Goal: Information Seeking & Learning: Learn about a topic

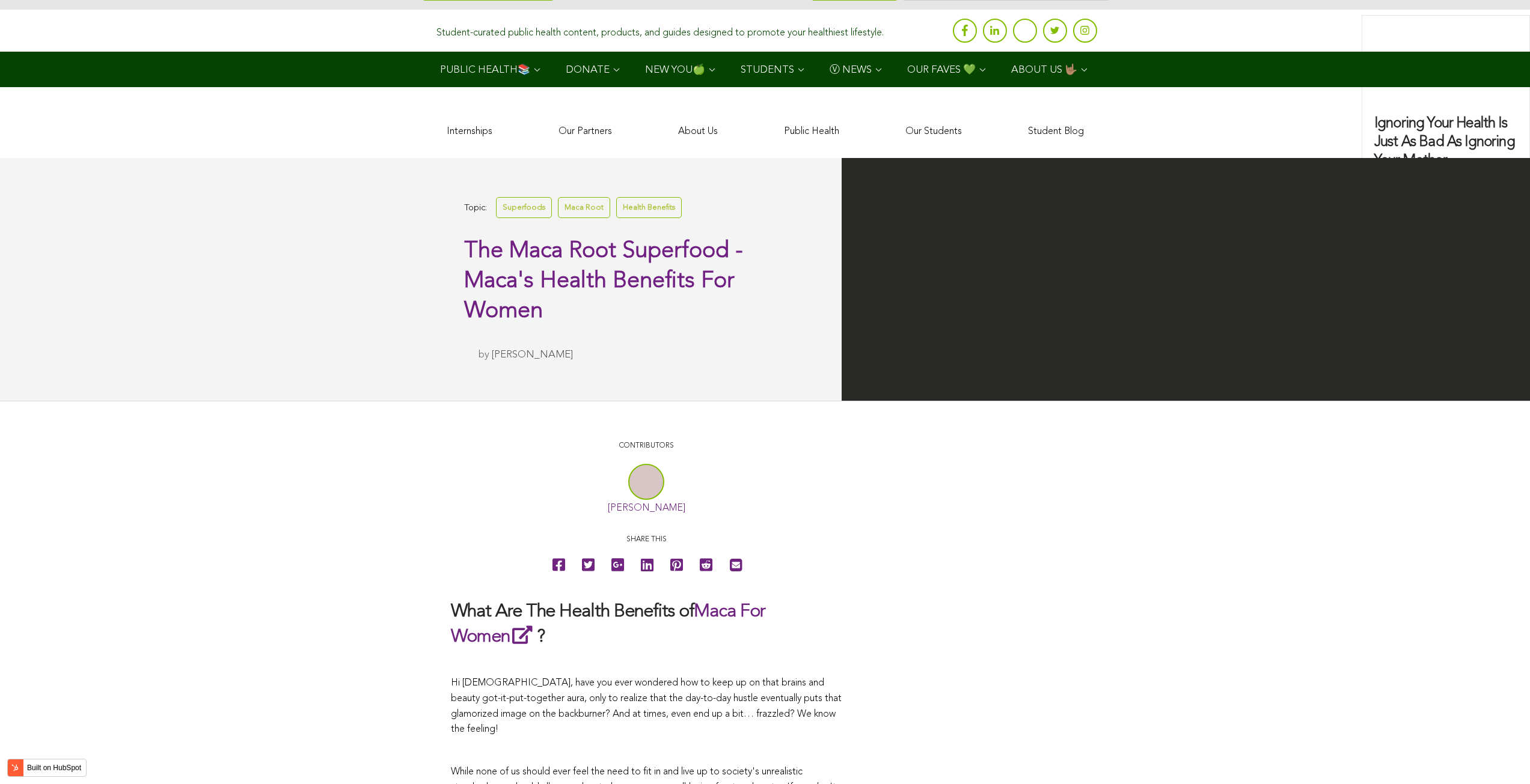
scroll to position [3836, 0]
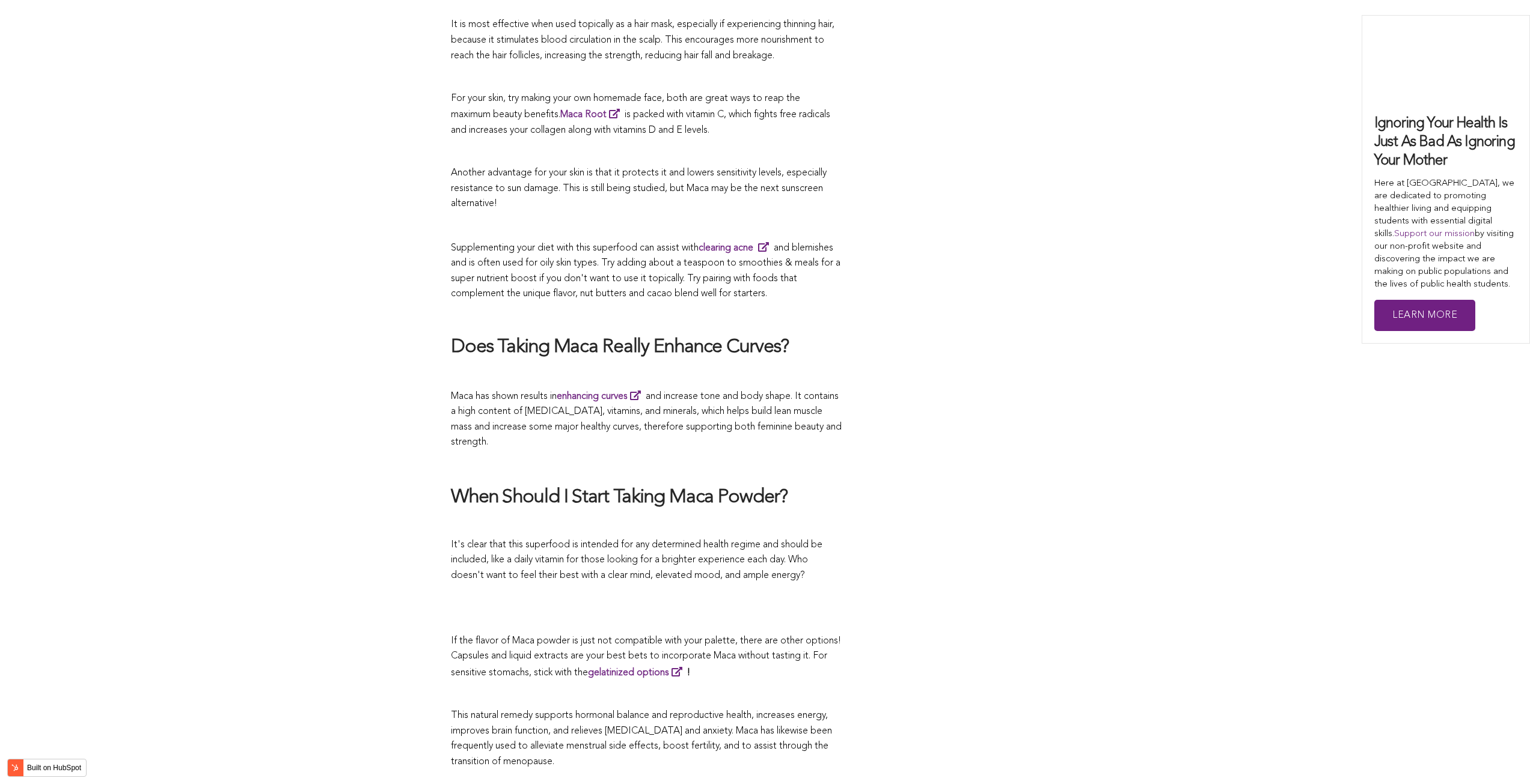
click at [545, 392] on p "Maca has shown results in enhancing curves and increase tone and body shape. It…" at bounding box center [646, 419] width 391 height 62
click at [693, 249] on span "Supplementing your diet with this superfood can assist with clearing acne and b…" at bounding box center [646, 271] width 390 height 56
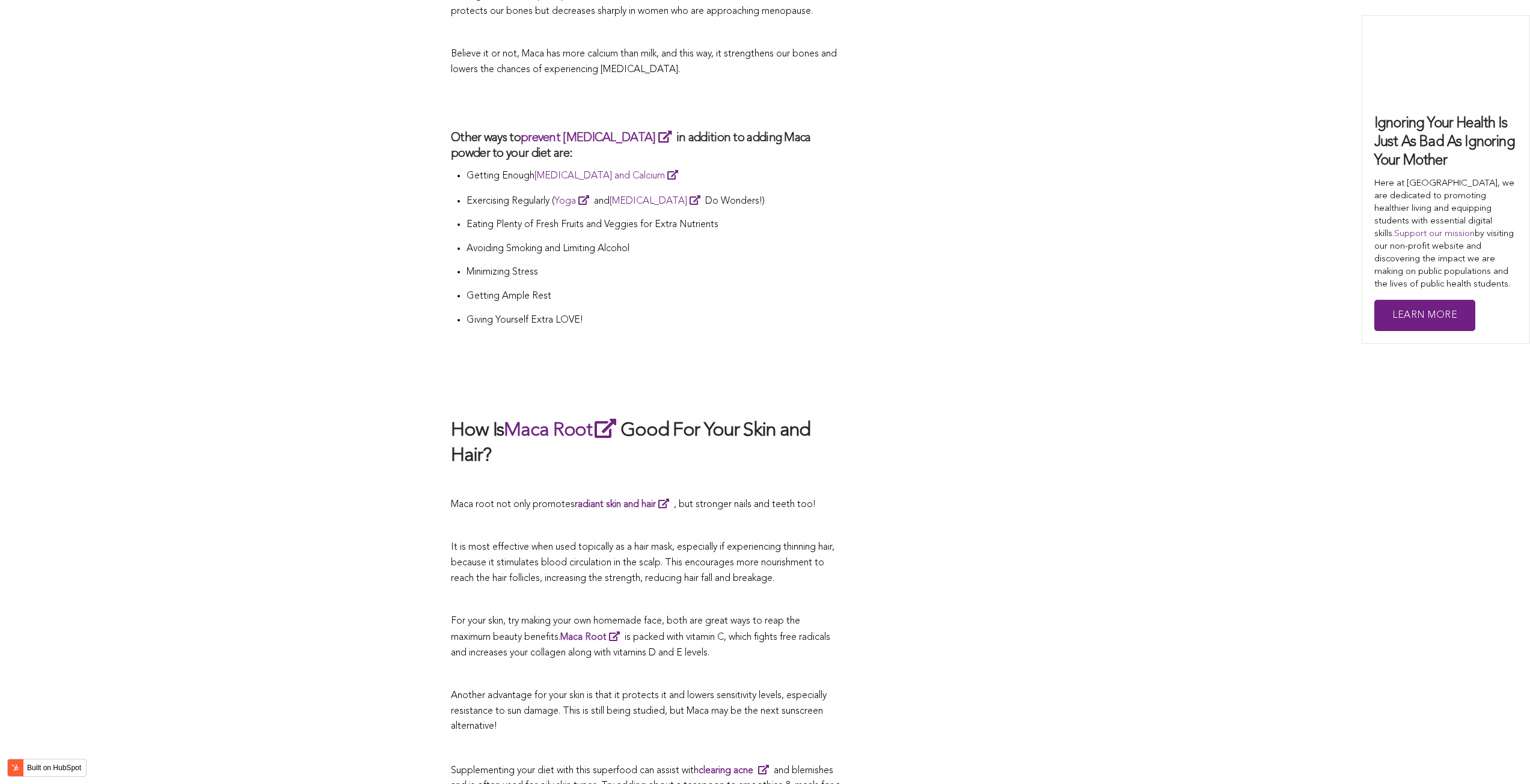
click at [832, 416] on h2 "How Is Maca Root Good For Your Skin and Hair?" at bounding box center [646, 442] width 391 height 52
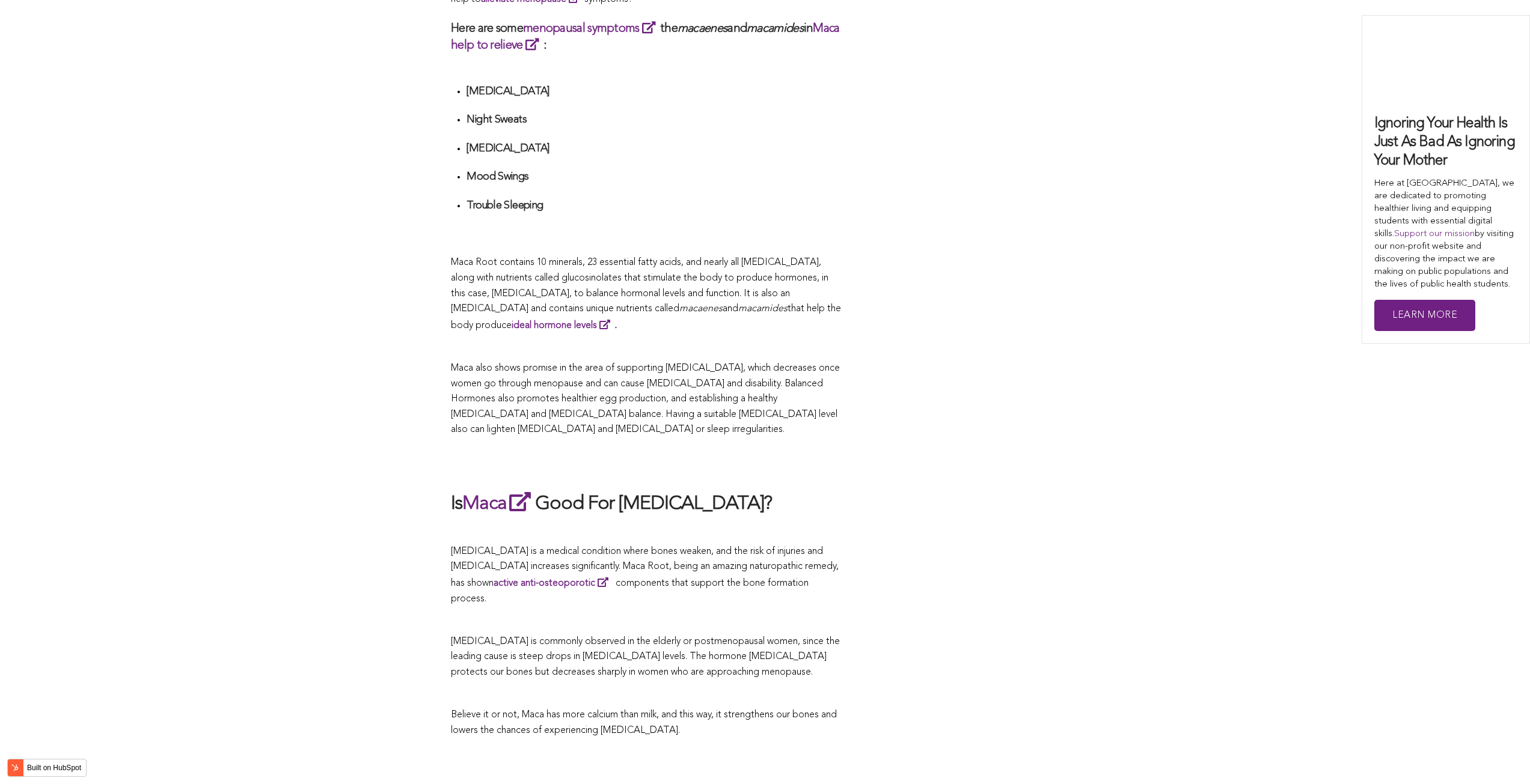
scroll to position [3280, 0]
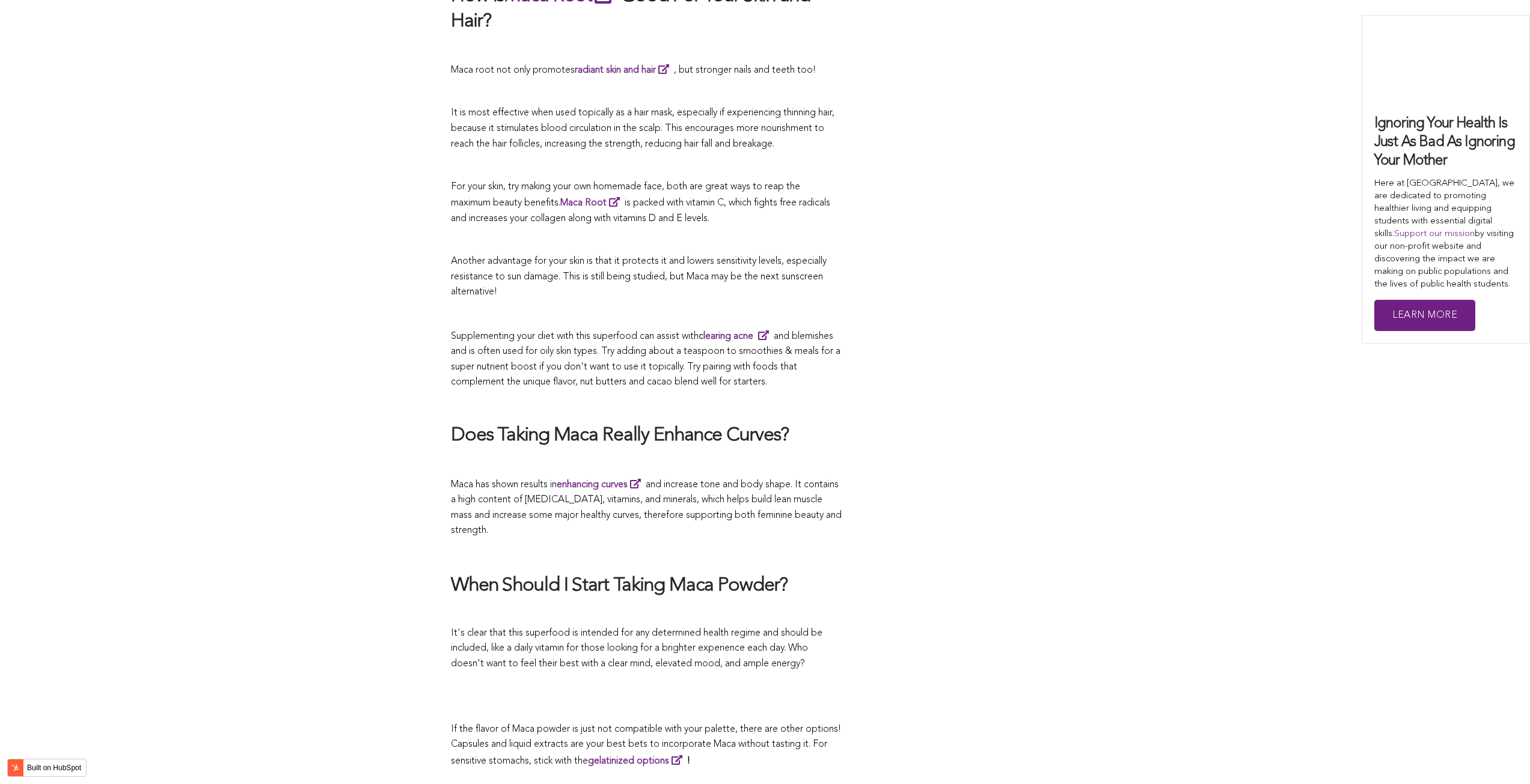
click at [721, 424] on h2 "Does Taking Maca Really Enhance Curves?" at bounding box center [646, 437] width 391 height 26
click at [614, 629] on span "It's clear that this superfood is intended for any determined health regime and…" at bounding box center [637, 649] width 372 height 41
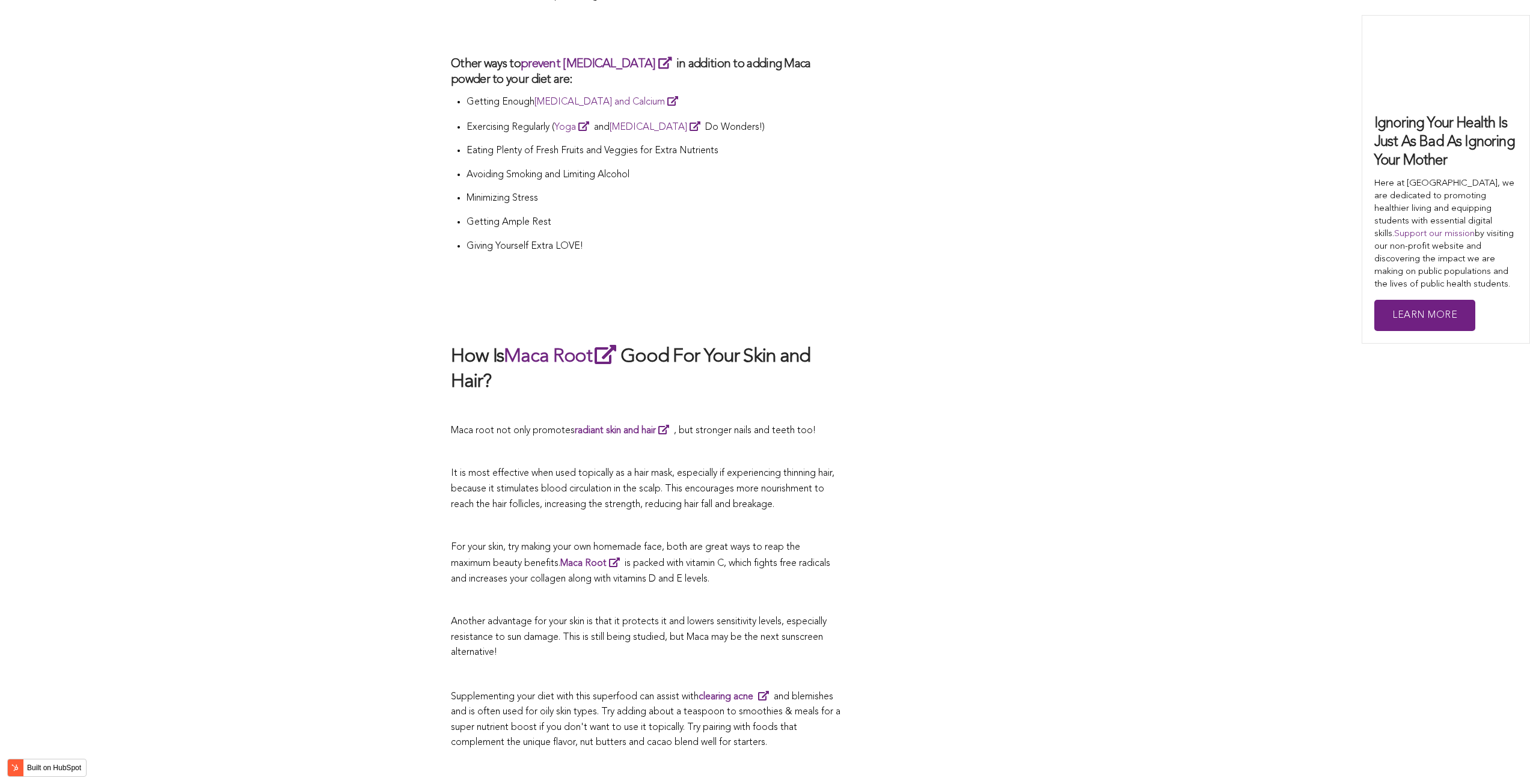
scroll to position [3854, 0]
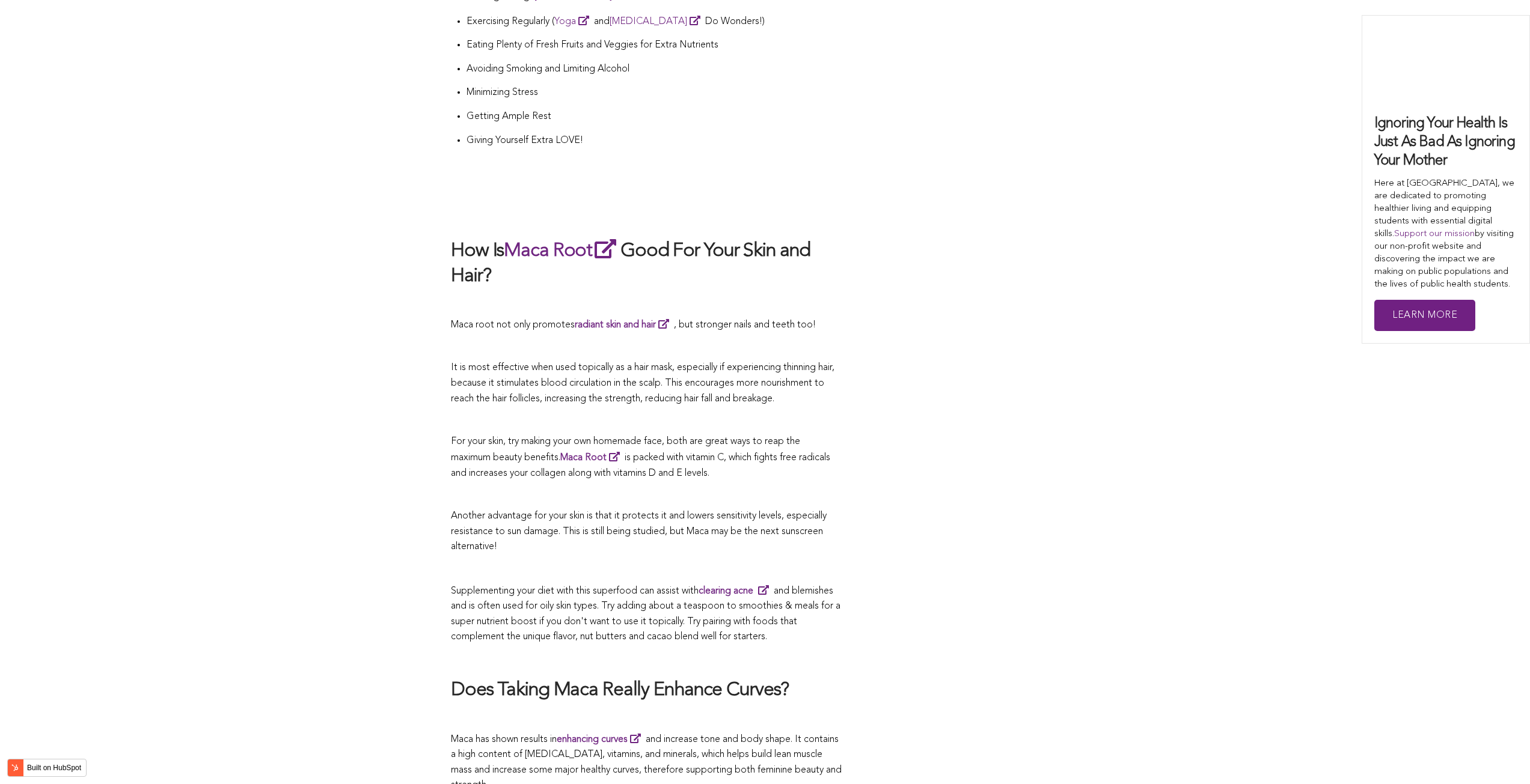
scroll to position [2242, 0]
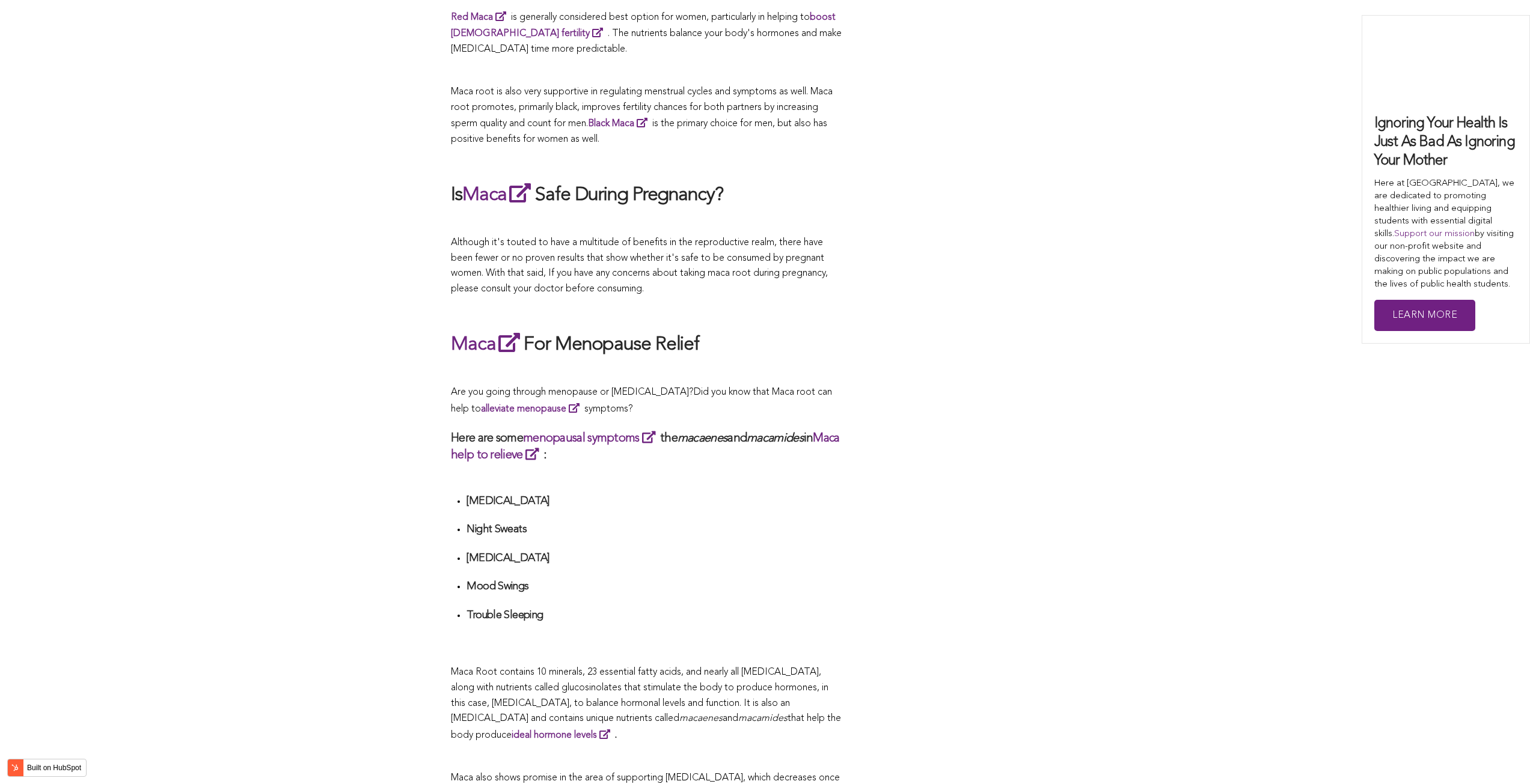
click at [784, 392] on p "Are you going through menopause or [MEDICAL_DATA]? Did you know that Maca root …" at bounding box center [646, 401] width 391 height 32
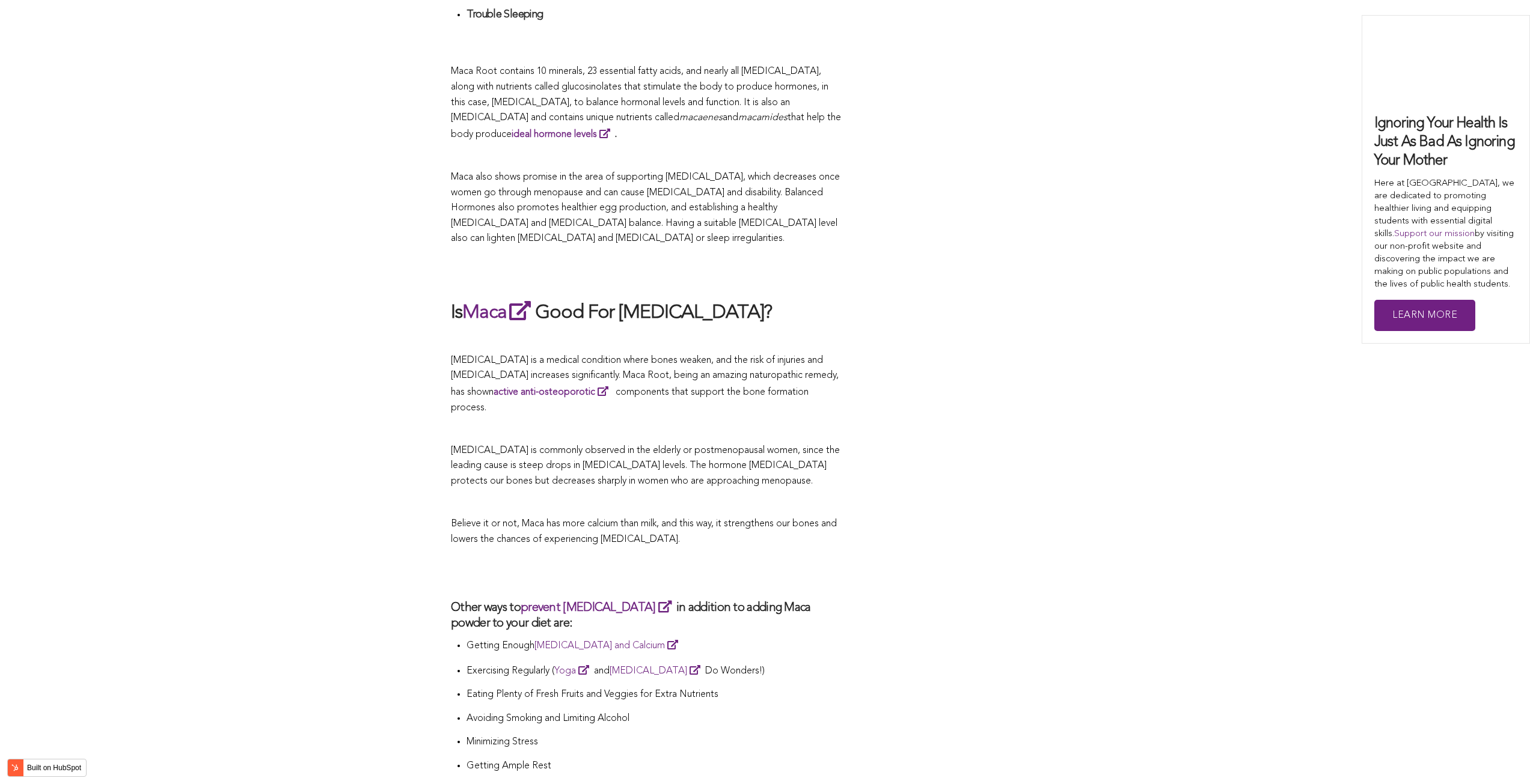
scroll to position [3796, 0]
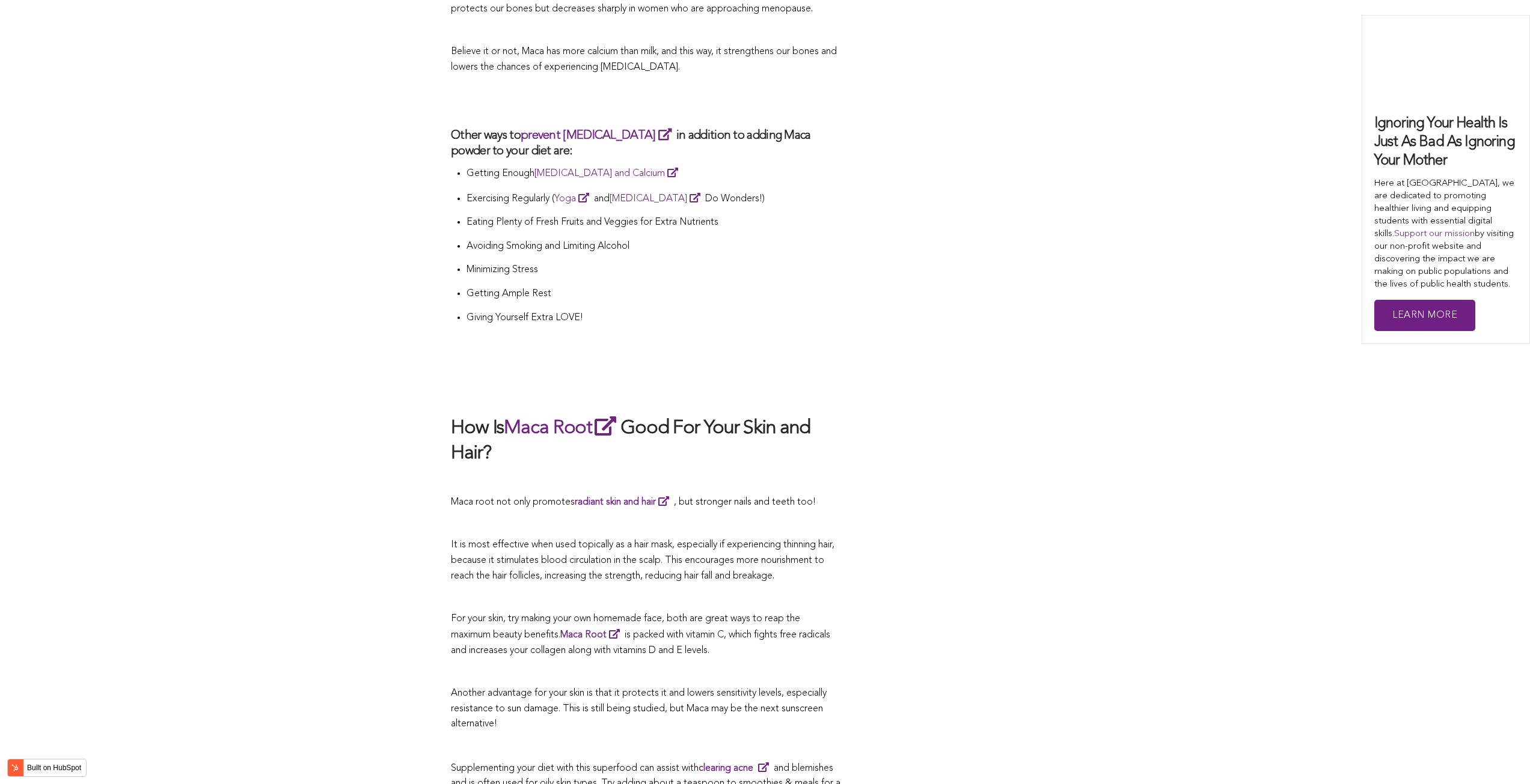
scroll to position [1456, 0]
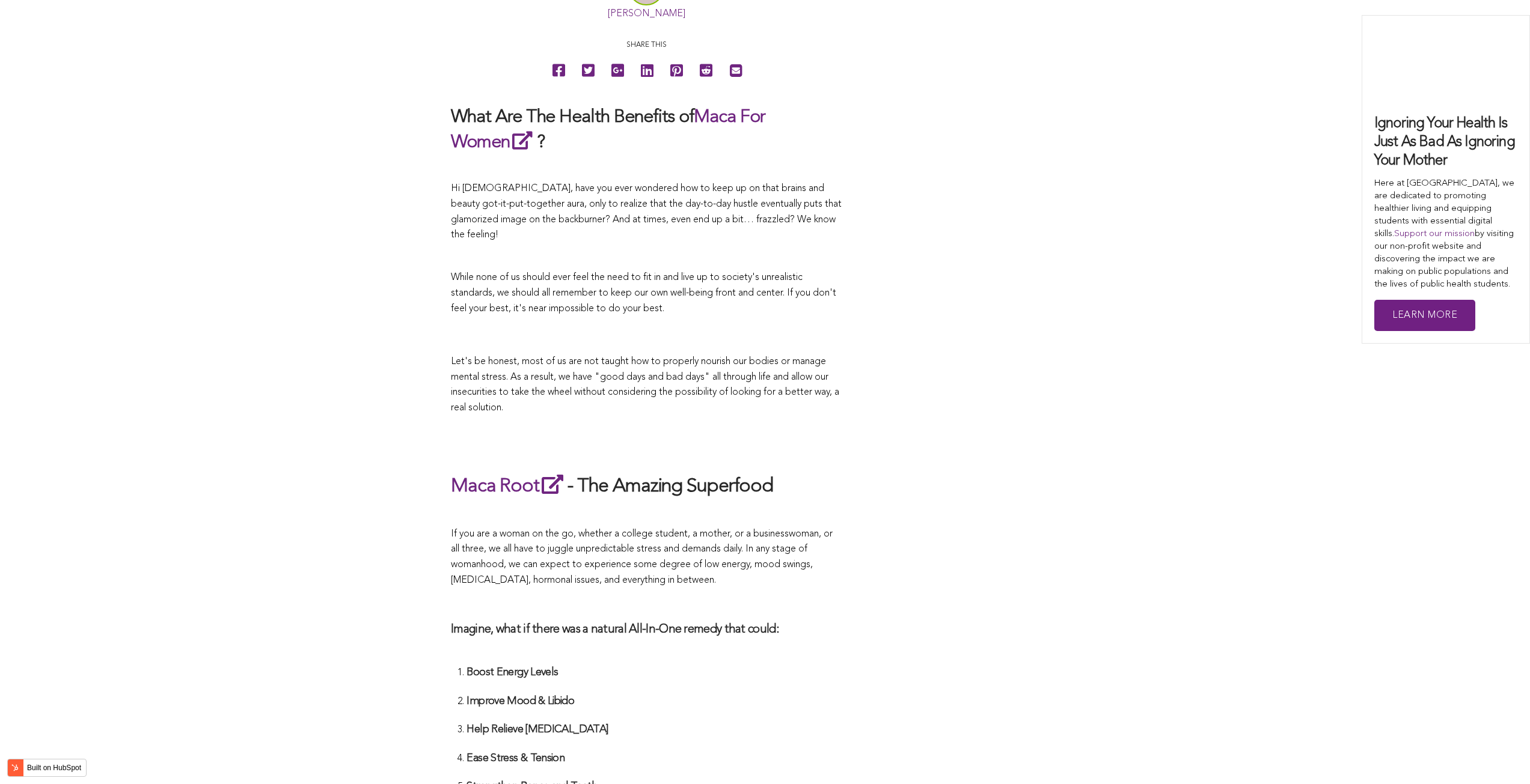
scroll to position [494, 0]
